Goal: Task Accomplishment & Management: Manage account settings

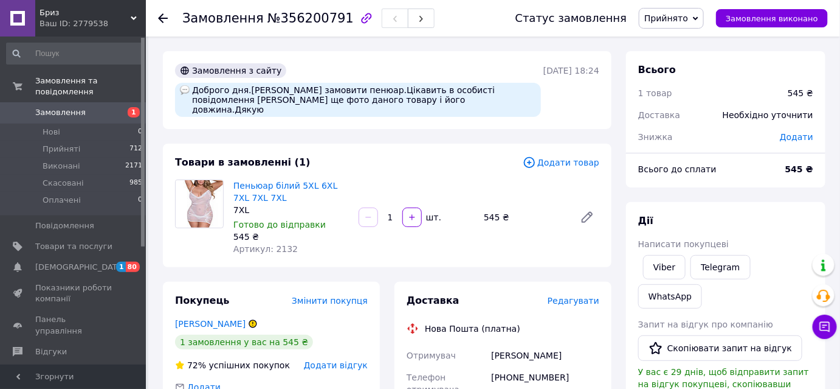
click at [89, 107] on span "Замовлення" at bounding box center [73, 112] width 77 height 11
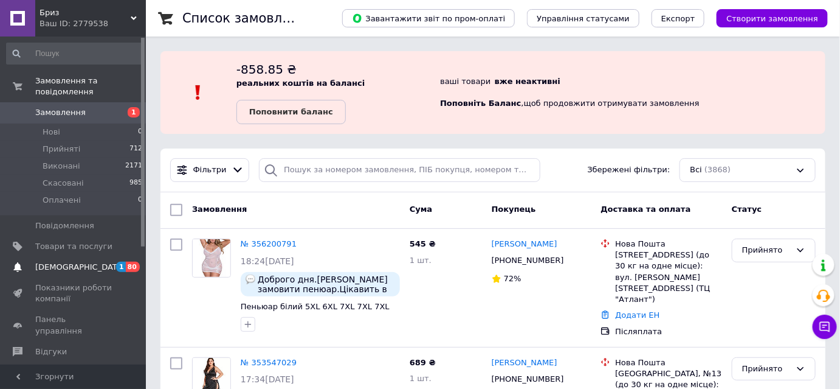
click at [110, 261] on span "[DEMOGRAPHIC_DATA]" at bounding box center [73, 266] width 77 height 11
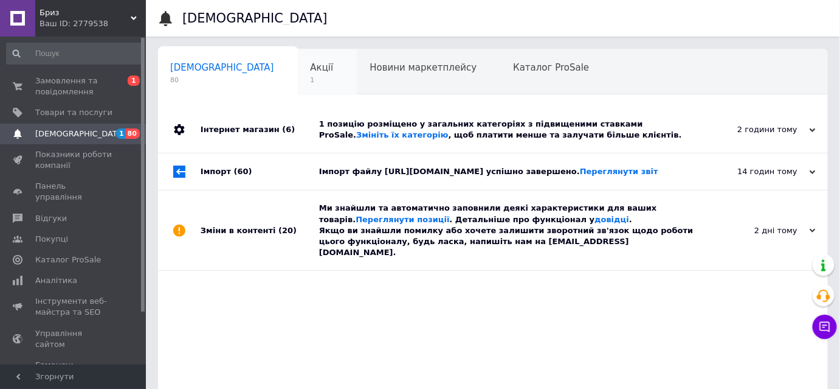
click at [299, 87] on div "Акції 1" at bounding box center [329, 72] width 60 height 46
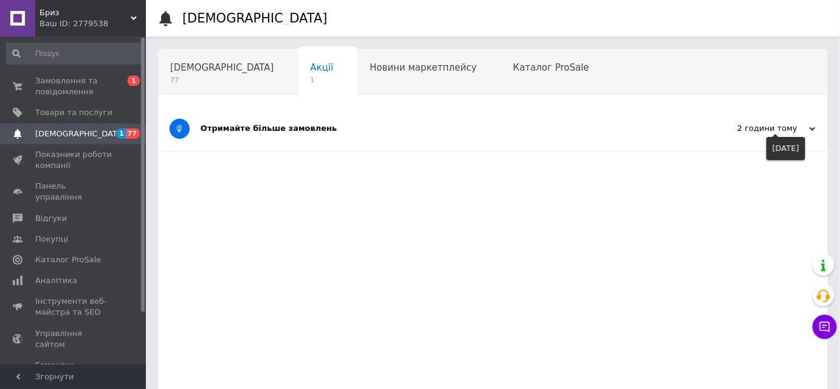
click at [810, 132] on icon at bounding box center [813, 129] width 6 height 6
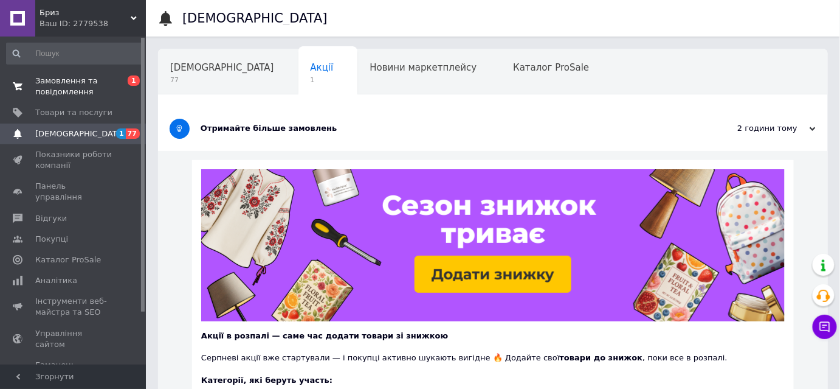
click at [78, 92] on span "Замовлення та повідомлення" at bounding box center [73, 86] width 77 height 22
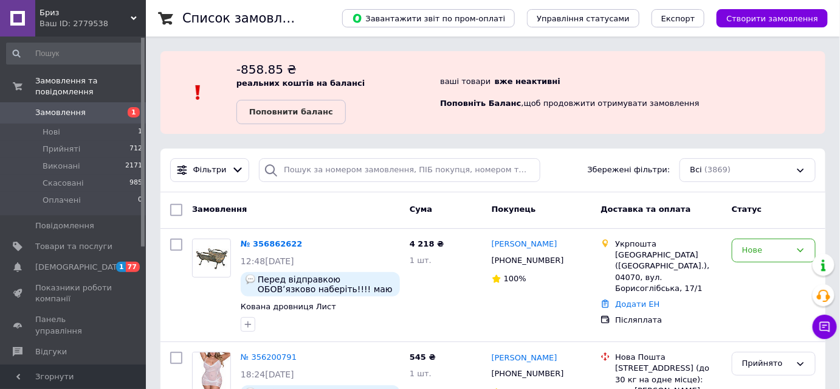
scroll to position [165, 0]
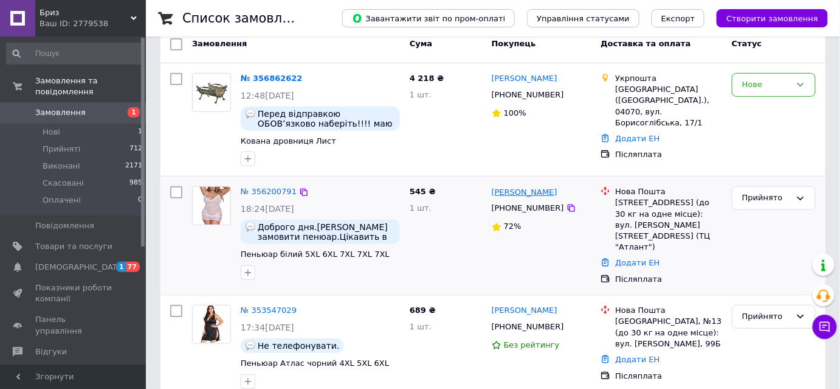
click at [520, 192] on link "[PERSON_NAME]" at bounding box center [525, 193] width 66 height 12
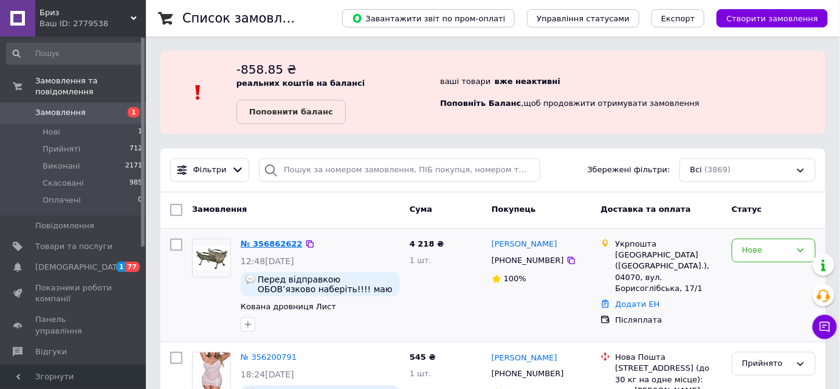
click at [278, 244] on link "№ 356862622" at bounding box center [272, 243] width 62 height 9
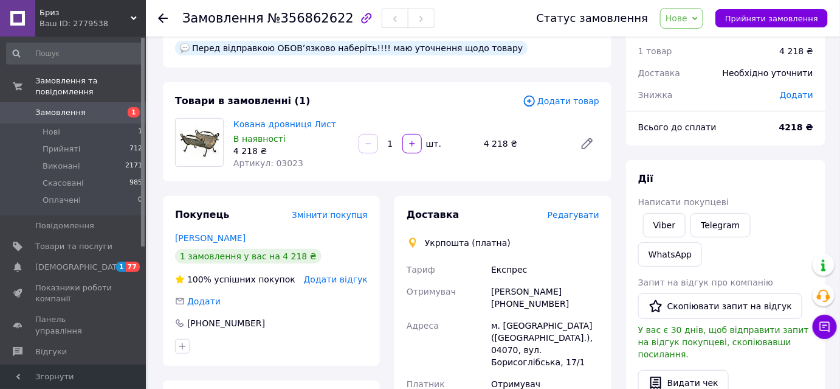
scroll to position [22, 0]
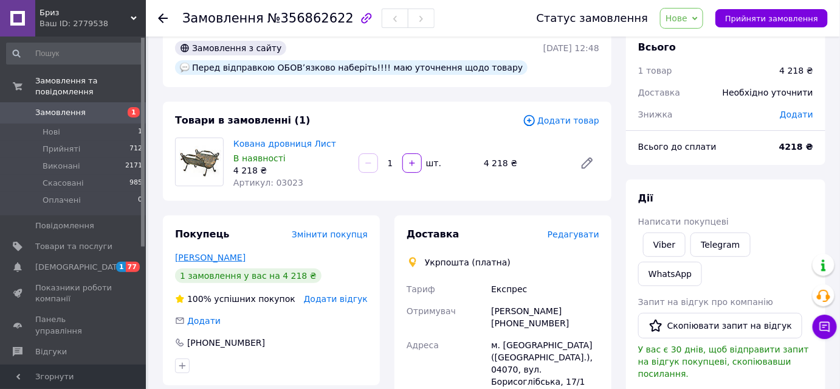
click at [218, 255] on link "[PERSON_NAME]" at bounding box center [210, 257] width 71 height 10
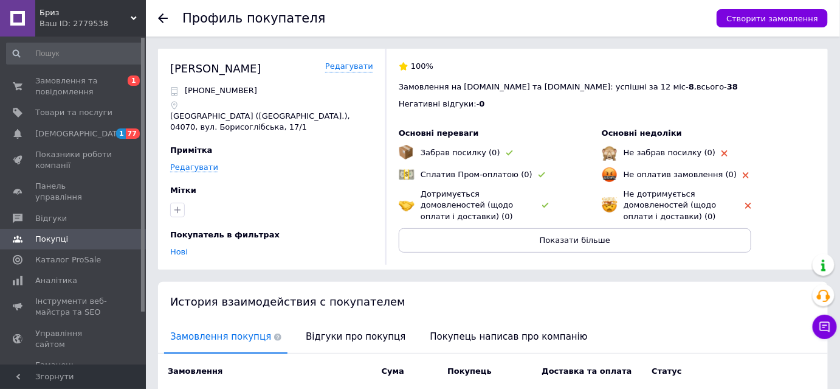
scroll to position [110, 0]
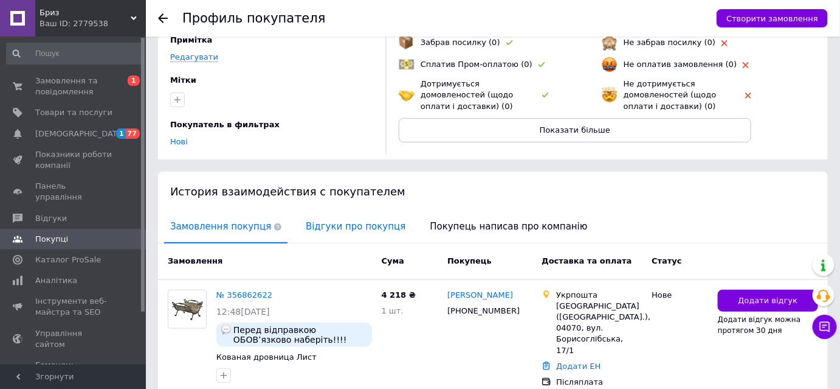
click at [345, 223] on span "Відгуки про покупця" at bounding box center [356, 226] width 112 height 31
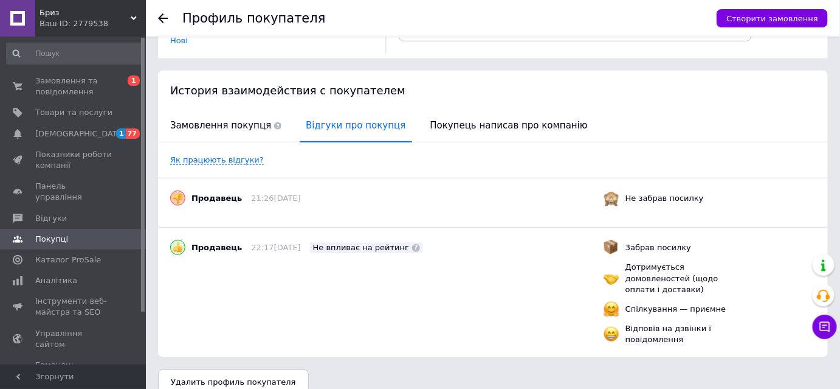
scroll to position [0, 0]
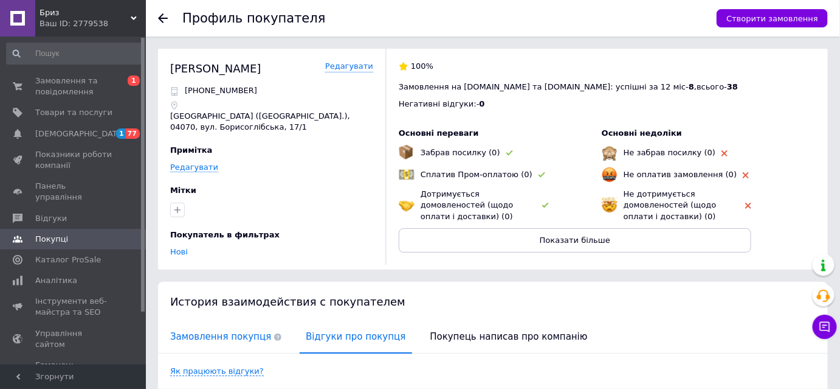
click at [240, 334] on span "Замовлення покупця" at bounding box center [225, 336] width 123 height 31
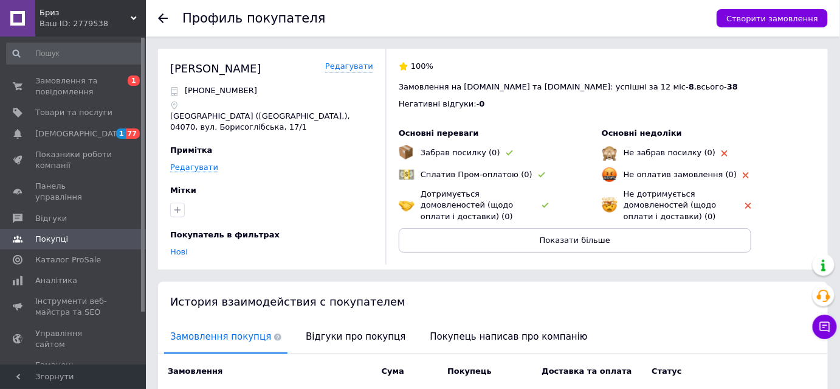
scroll to position [156, 0]
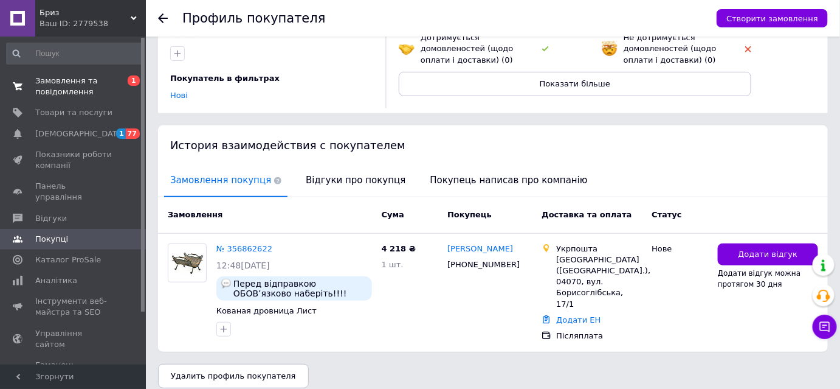
click at [74, 89] on span "Замовлення та повідомлення" at bounding box center [73, 86] width 77 height 22
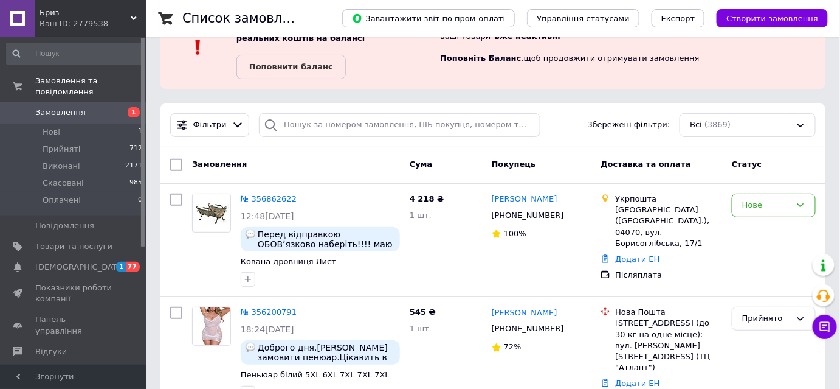
scroll to position [110, 0]
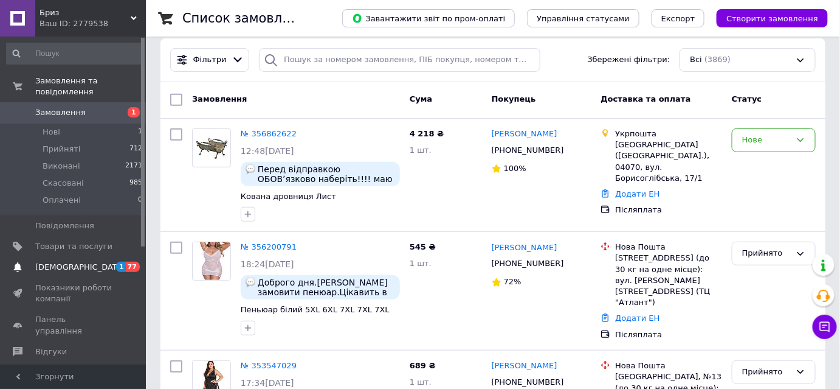
click at [86, 261] on span "[DEMOGRAPHIC_DATA]" at bounding box center [73, 266] width 77 height 11
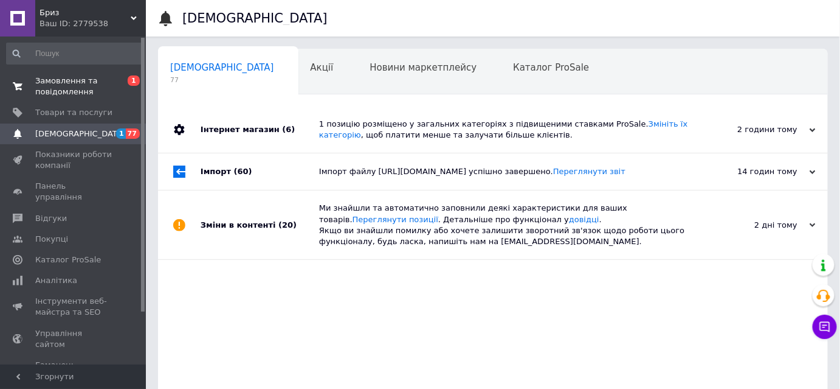
click at [63, 93] on span "Замовлення та повідомлення" at bounding box center [73, 86] width 77 height 22
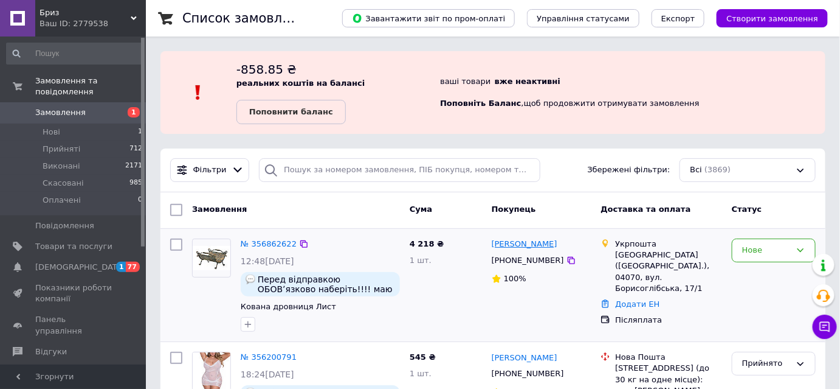
click at [542, 244] on link "[PERSON_NAME]" at bounding box center [525, 244] width 66 height 12
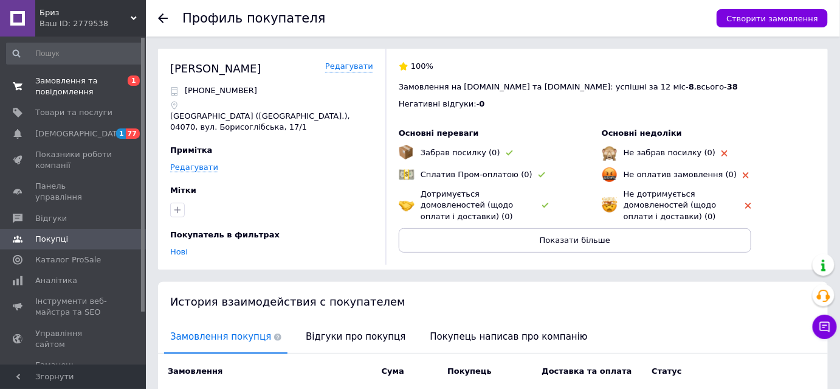
click at [63, 88] on span "Замовлення та повідомлення" at bounding box center [73, 86] width 77 height 22
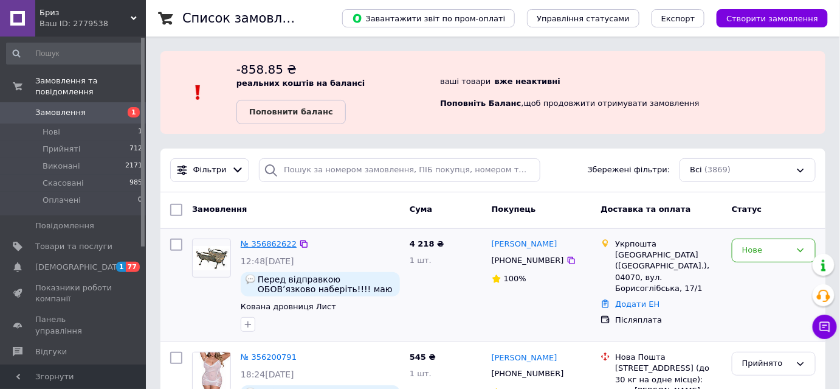
click at [271, 244] on link "№ 356862622" at bounding box center [269, 243] width 56 height 9
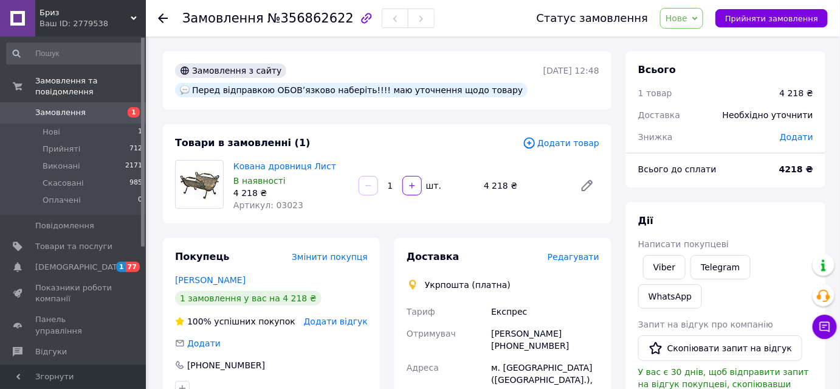
click at [69, 107] on span "Замовлення" at bounding box center [60, 112] width 50 height 11
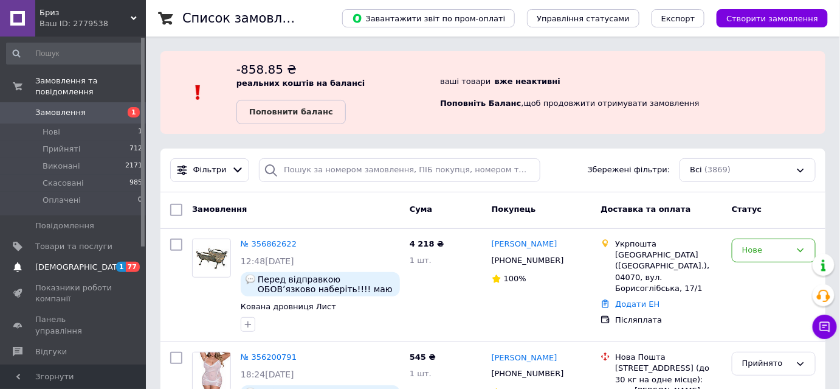
click at [91, 261] on span "[DEMOGRAPHIC_DATA]" at bounding box center [73, 266] width 77 height 11
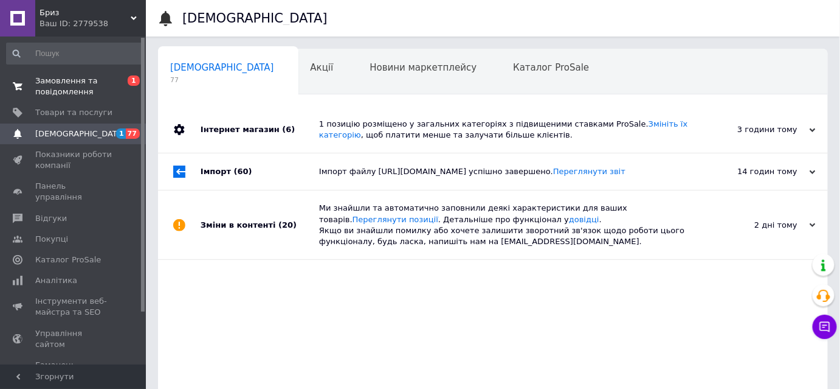
click at [75, 85] on span "Замовлення та повідомлення" at bounding box center [73, 86] width 77 height 22
